Goal: Task Accomplishment & Management: Manage account settings

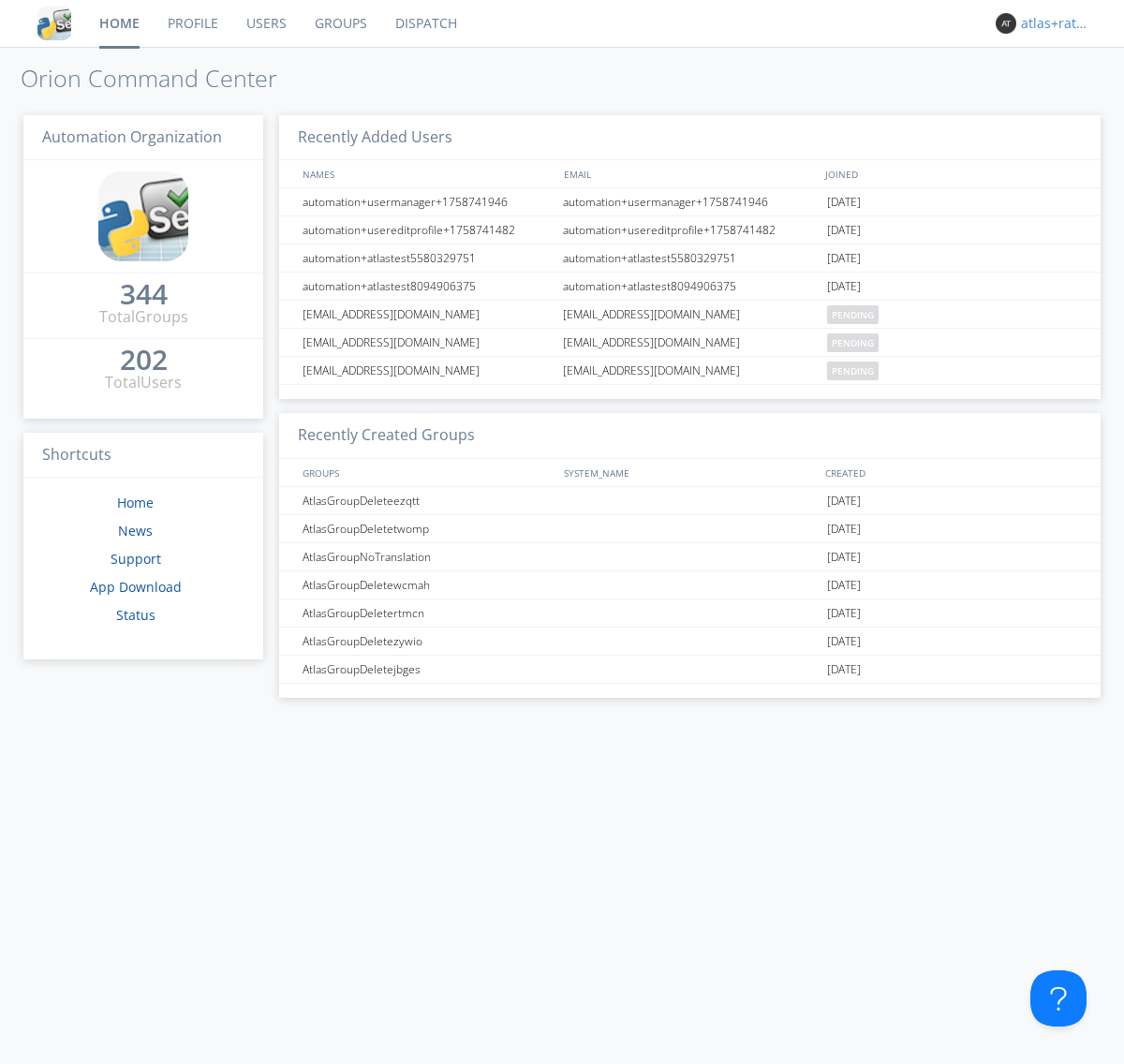
click at [1052, 24] on div "atlas+ratelimit" at bounding box center [1056, 24] width 71 height 19
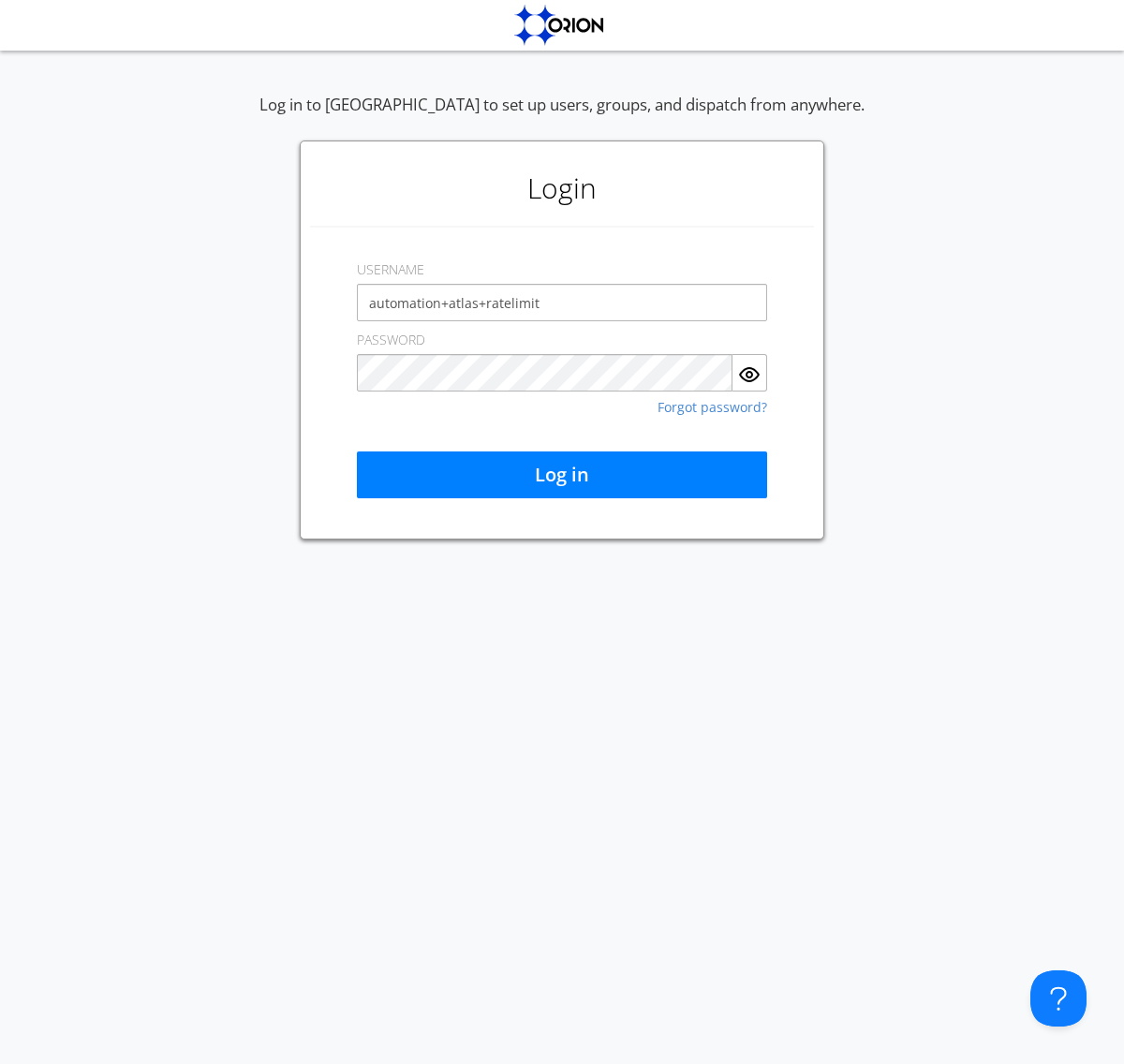
type input "automation+atlas+ratelimit"
click at [562, 475] on button "Log in" at bounding box center [562, 475] width 410 height 47
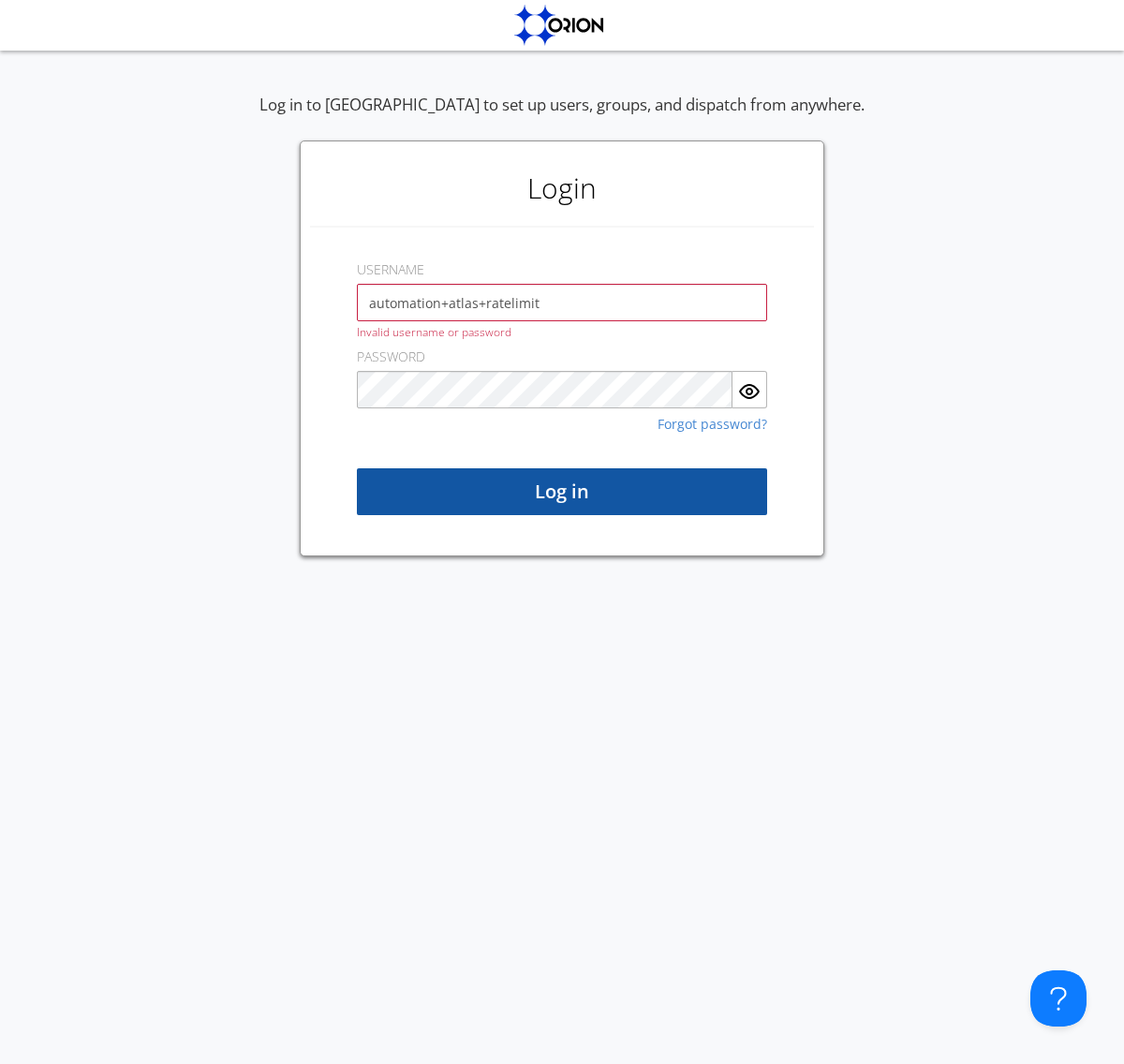
click at [562, 492] on button "Log in" at bounding box center [562, 491] width 410 height 47
